Goal: Information Seeking & Learning: Learn about a topic

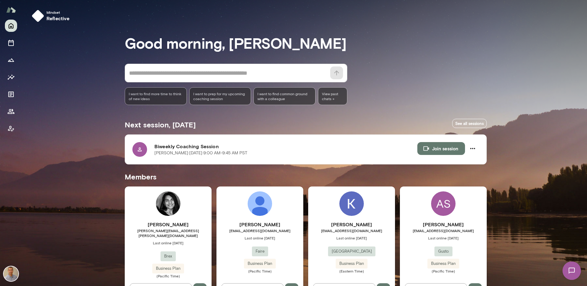
click at [184, 231] on span "[PERSON_NAME][EMAIL_ADDRESS][PERSON_NAME][DOMAIN_NAME]" at bounding box center [168, 233] width 87 height 10
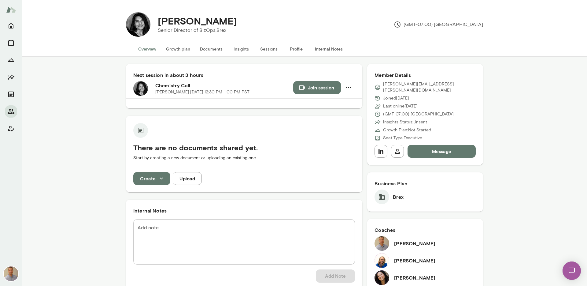
click at [298, 48] on button "Profile" at bounding box center [296, 49] width 28 height 15
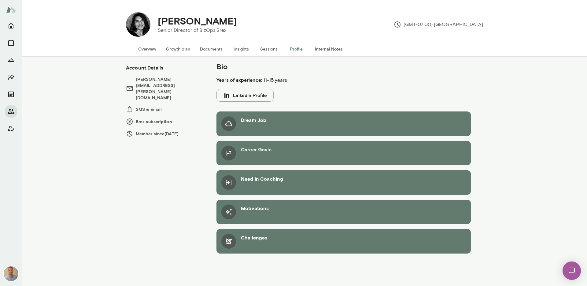
click at [256, 128] on div "Dream Job" at bounding box center [253, 123] width 25 height 15
click at [249, 116] on h6 "Dream Job" at bounding box center [253, 119] width 25 height 7
click at [224, 127] on div at bounding box center [228, 123] width 15 height 15
click at [245, 92] on button "LinkedIn Profile" at bounding box center [244, 95] width 57 height 13
click at [260, 153] on div "Career Goals" at bounding box center [256, 153] width 31 height 15
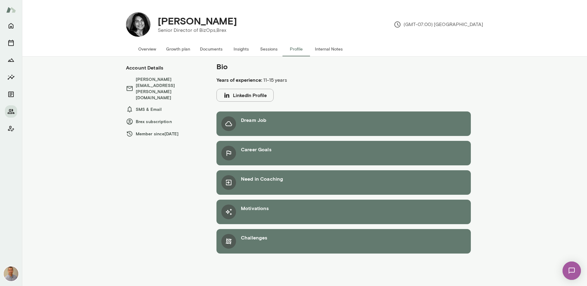
click at [232, 154] on div at bounding box center [228, 153] width 15 height 15
click at [329, 51] on button "Internal Notes" at bounding box center [329, 49] width 38 height 15
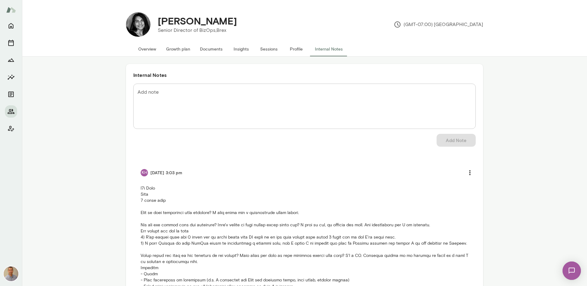
click at [147, 198] on p at bounding box center [305, 273] width 328 height 177
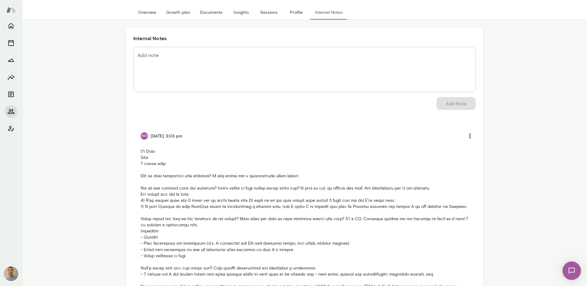
scroll to position [49, 0]
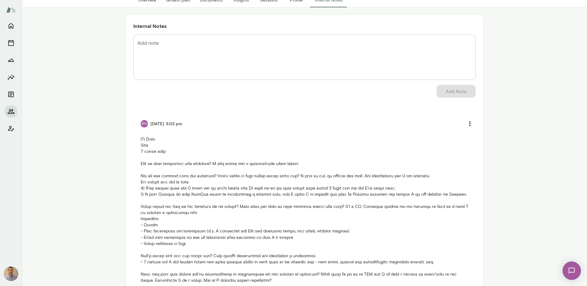
click at [160, 180] on p at bounding box center [305, 224] width 328 height 177
click at [115, 142] on div "Internal Notes Add note * Add note Add Note KH [DATE] 3:03 pm" at bounding box center [304, 174] width 565 height 333
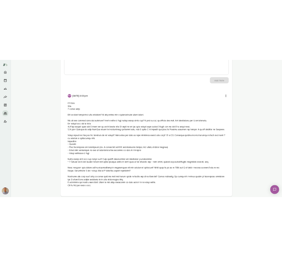
scroll to position [104, 0]
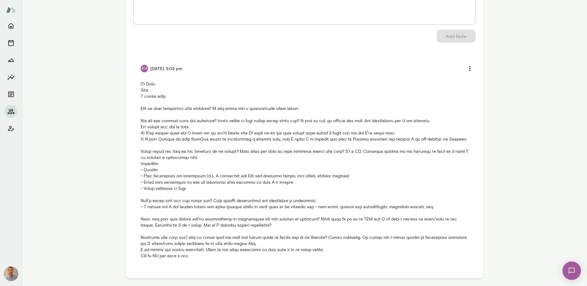
click at [127, 165] on div "Internal Notes Add note * Add note Add Note KH [DATE] 3:03 pm" at bounding box center [304, 119] width 357 height 318
click at [149, 150] on p at bounding box center [305, 169] width 328 height 177
click at [159, 192] on p at bounding box center [305, 169] width 328 height 177
click at [159, 121] on p at bounding box center [305, 169] width 328 height 177
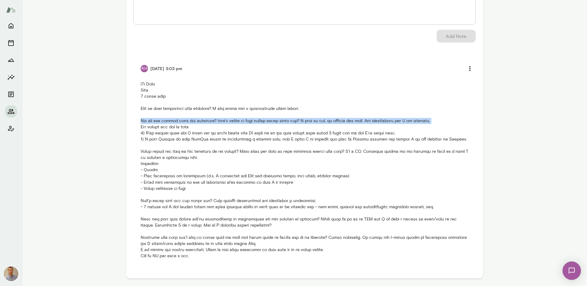
click at [159, 121] on p at bounding box center [305, 169] width 328 height 177
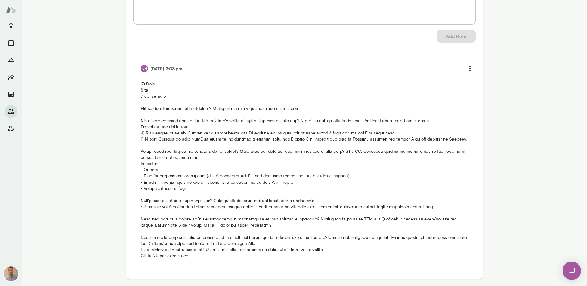
click at [156, 105] on p at bounding box center [305, 169] width 328 height 177
click at [144, 84] on p at bounding box center [305, 169] width 328 height 177
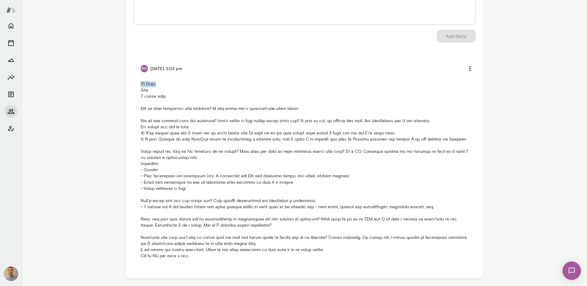
click at [144, 84] on p at bounding box center [305, 169] width 328 height 177
